Goal: Contribute content

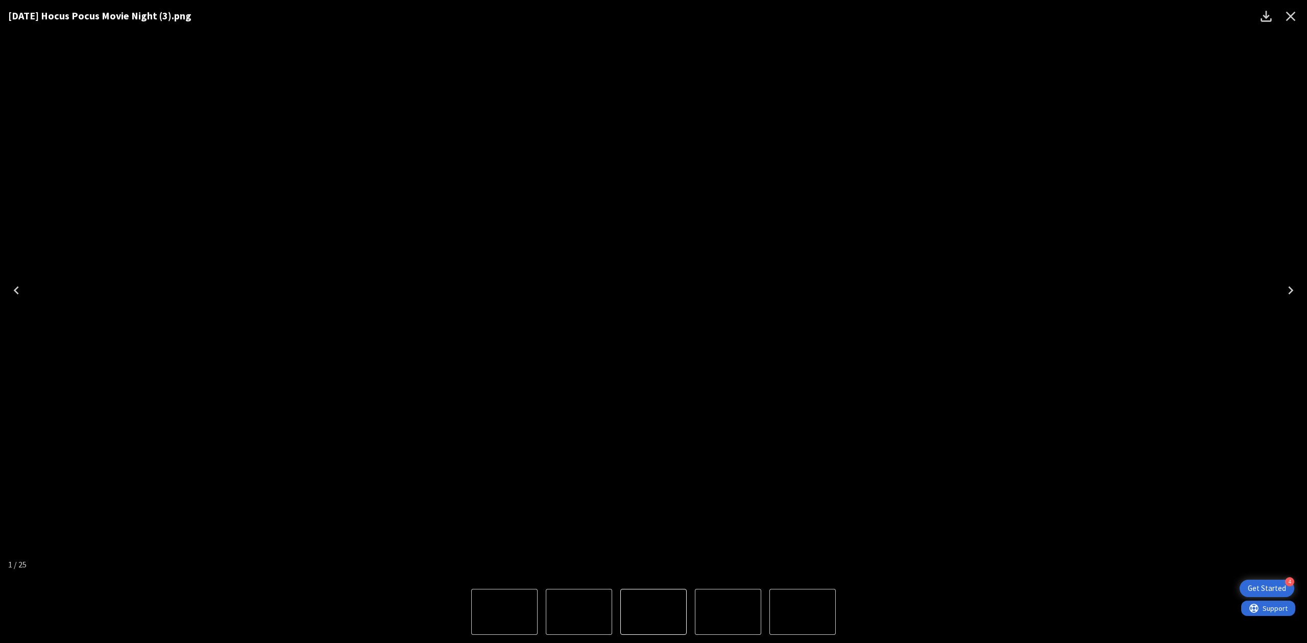
click at [1286, 14] on icon "Close" at bounding box center [1290, 16] width 16 height 16
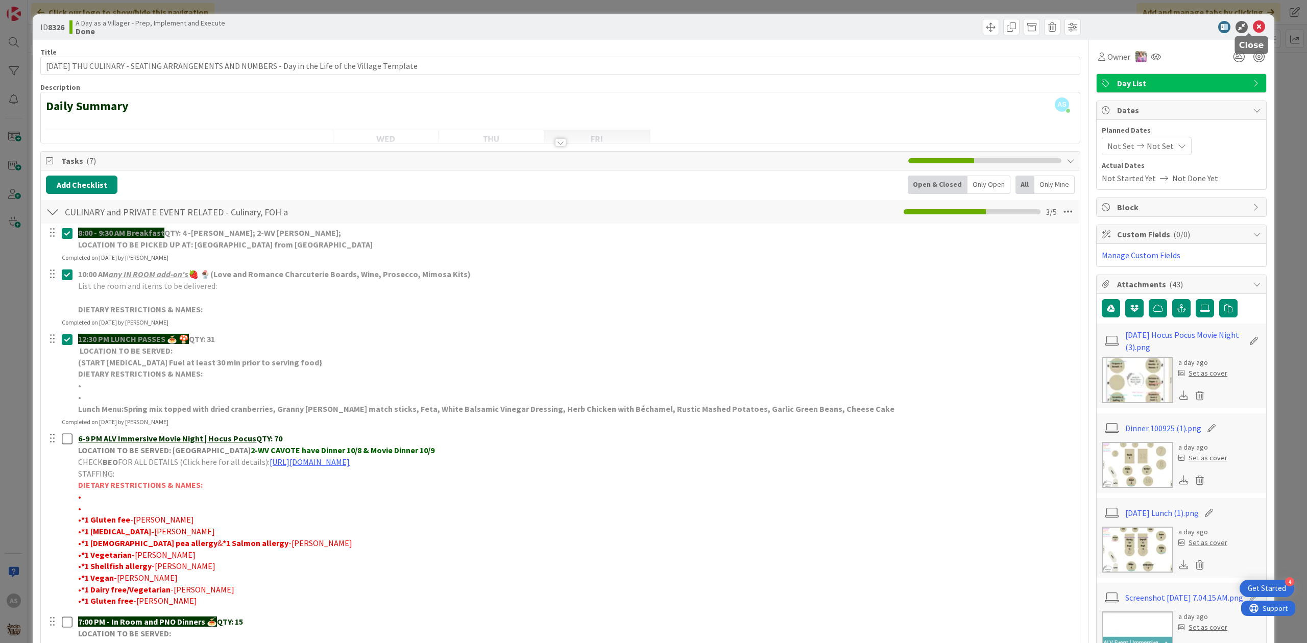
click at [1253, 26] on icon at bounding box center [1259, 27] width 12 height 12
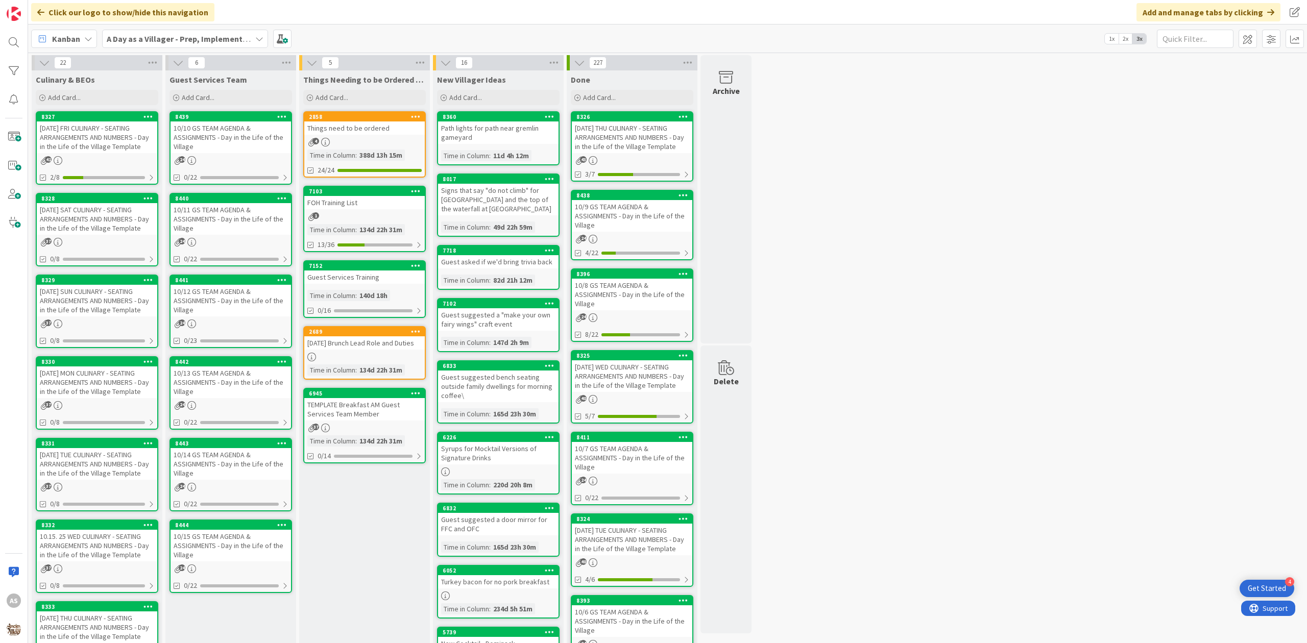
click at [96, 135] on div "[DATE] FRI CULINARY - SEATING ARRANGEMENTS AND NUMBERS - Day in the Life of the…" at bounding box center [97, 137] width 120 height 32
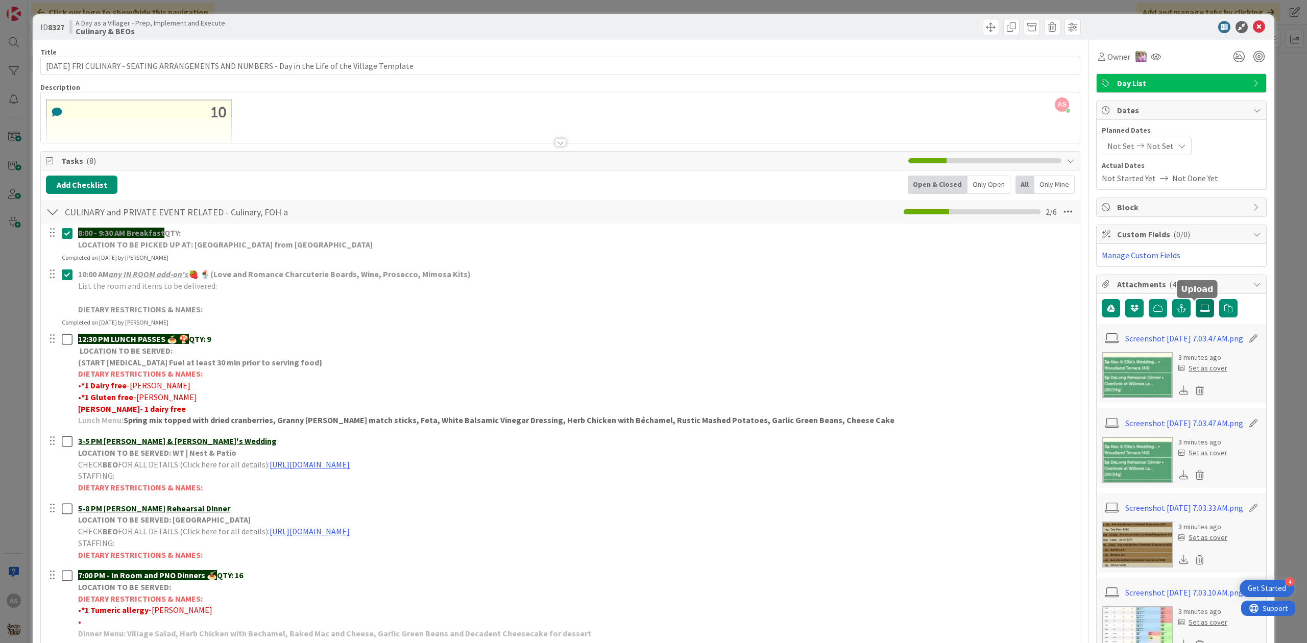
click at [1195, 317] on label at bounding box center [1204, 308] width 18 height 18
click at [1195, 299] on input "file" at bounding box center [1195, 299] width 0 height 0
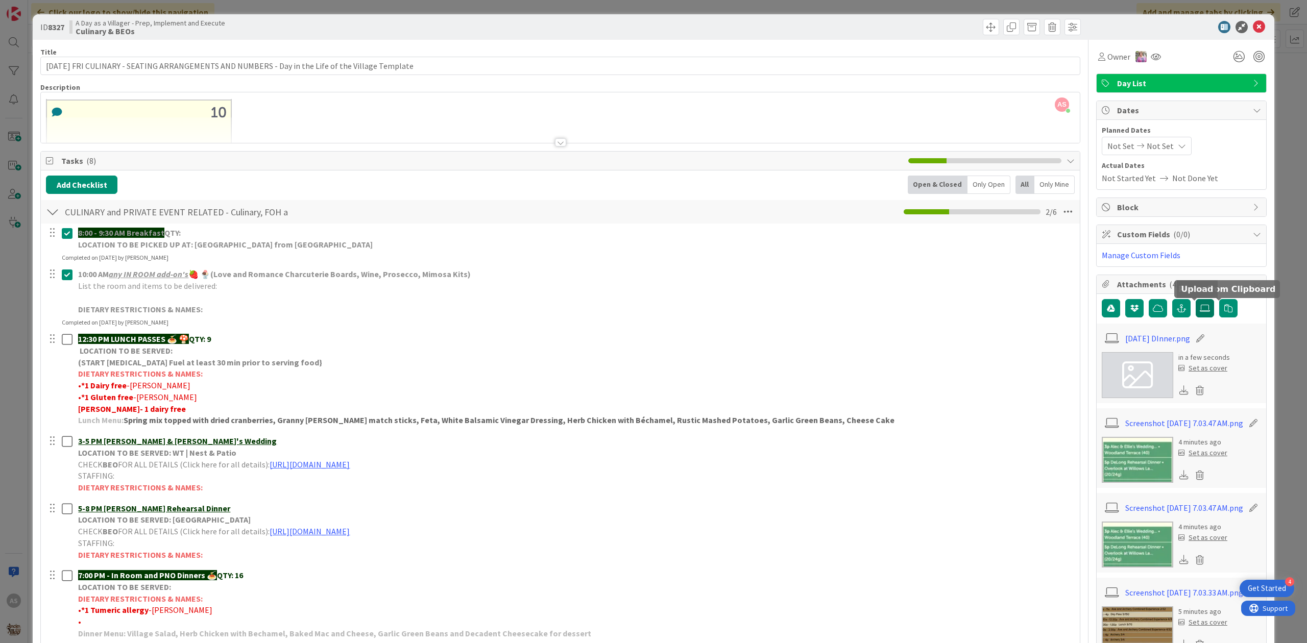
click at [1200, 311] on icon at bounding box center [1205, 308] width 10 height 8
click at [1195, 299] on input "file" at bounding box center [1195, 299] width 0 height 0
